Goal: Navigation & Orientation: Find specific page/section

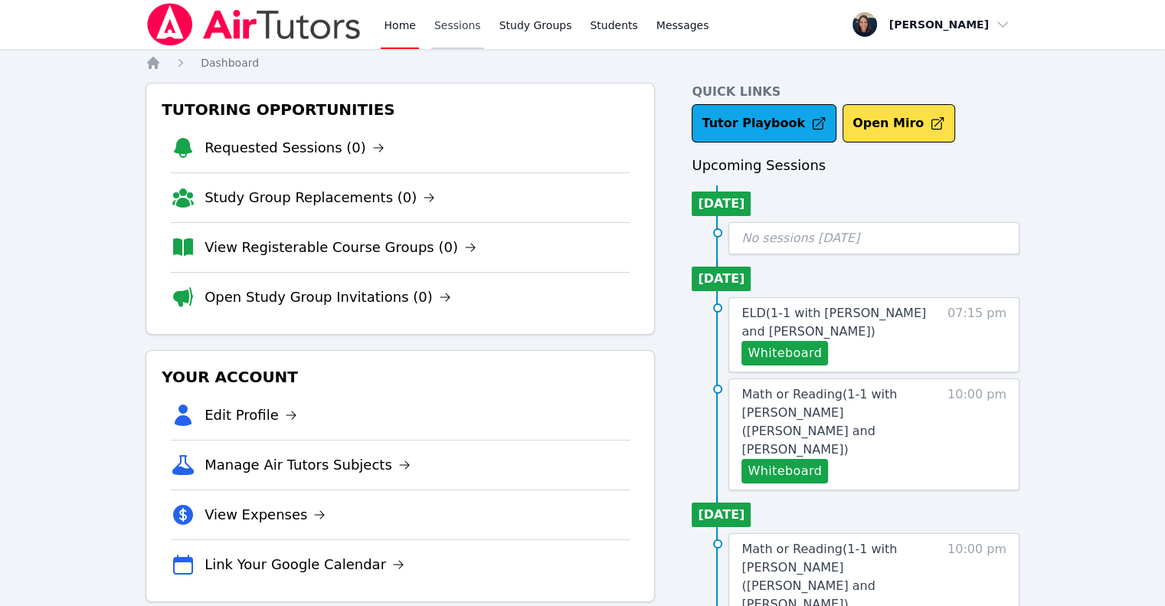
drag, startPoint x: 0, startPoint y: 0, endPoint x: 450, endPoint y: 45, distance: 451.8
click at [450, 45] on link "Sessions" at bounding box center [457, 24] width 53 height 49
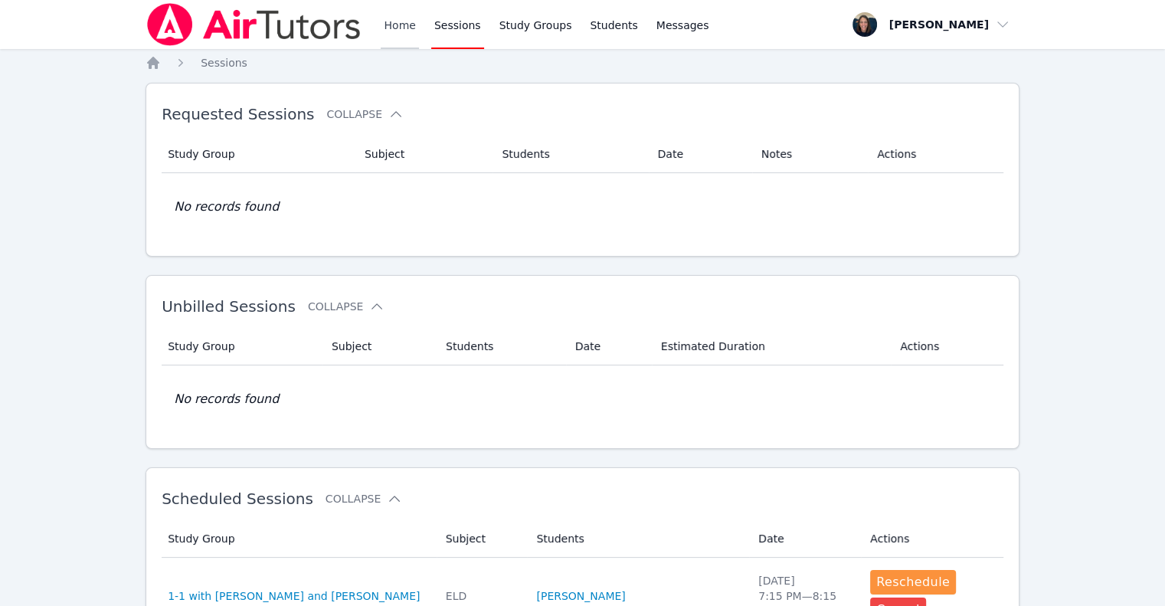
click at [404, 39] on link "Home" at bounding box center [400, 24] width 38 height 49
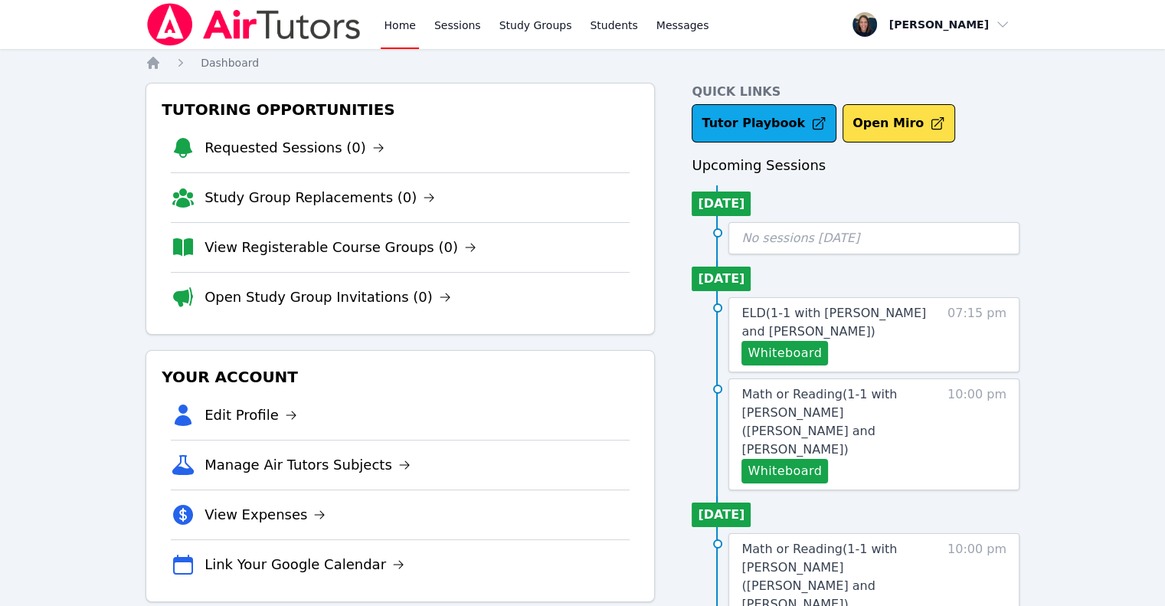
click at [404, 39] on link "Home" at bounding box center [400, 24] width 38 height 49
click at [390, 246] on link "View Registerable Course Groups (0)" at bounding box center [340, 247] width 272 height 21
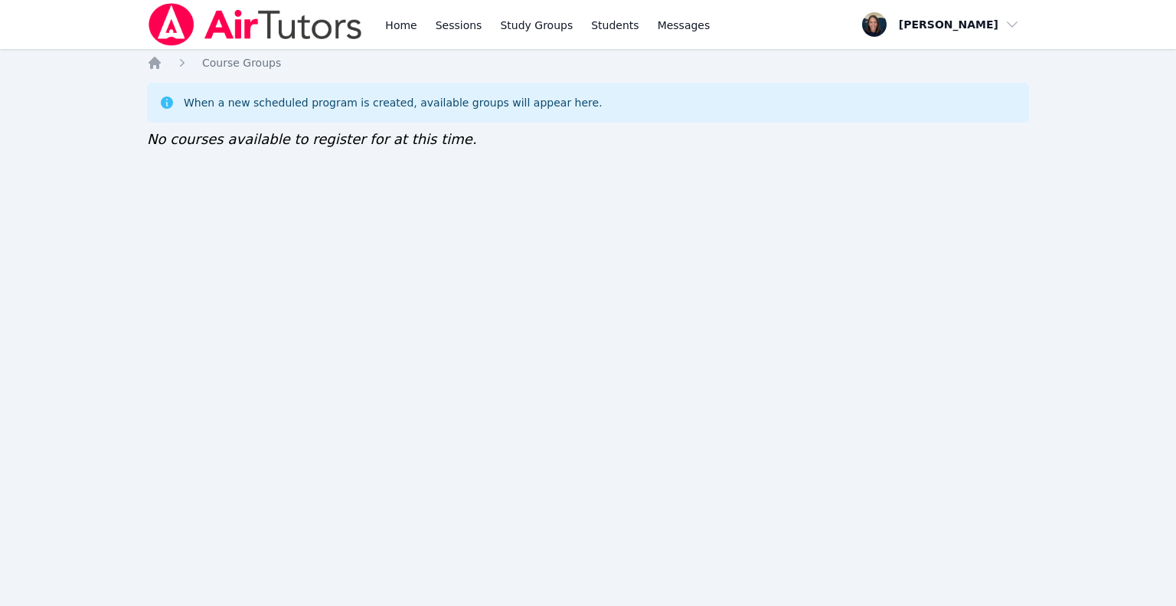
click at [425, 19] on div "Home Sessions Study Groups Students Messages" at bounding box center [547, 24] width 331 height 49
click at [394, 24] on link "Home" at bounding box center [401, 24] width 38 height 49
